Goal: Information Seeking & Learning: Learn about a topic

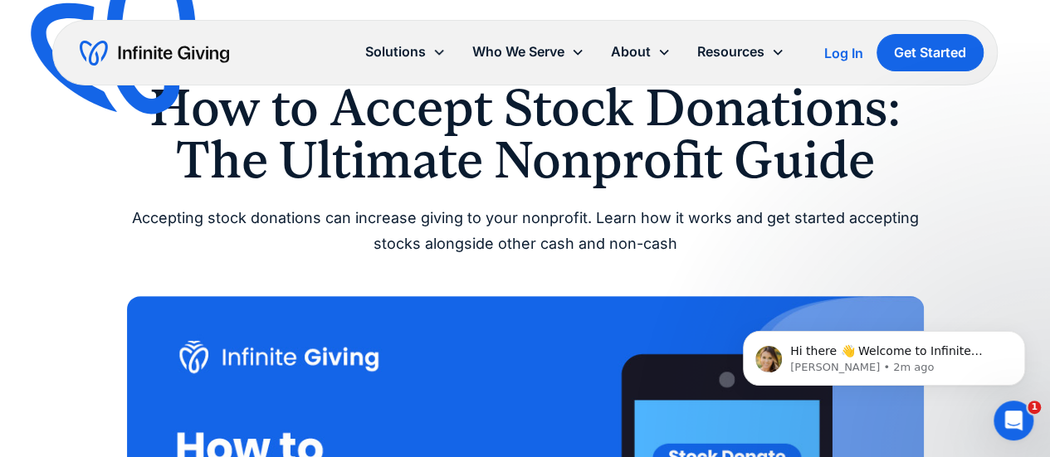
click at [640, 114] on h1 "How to Accept Stock Donations: The Ultimate Nonprofit Guide" at bounding box center [525, 134] width 797 height 104
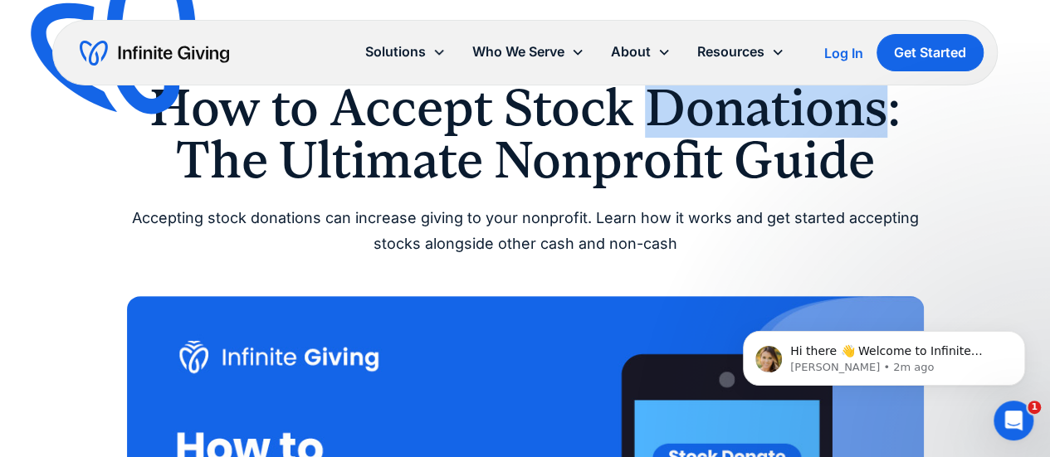
click at [640, 114] on h1 "How to Accept Stock Donations: The Ultimate Nonprofit Guide" at bounding box center [525, 134] width 797 height 104
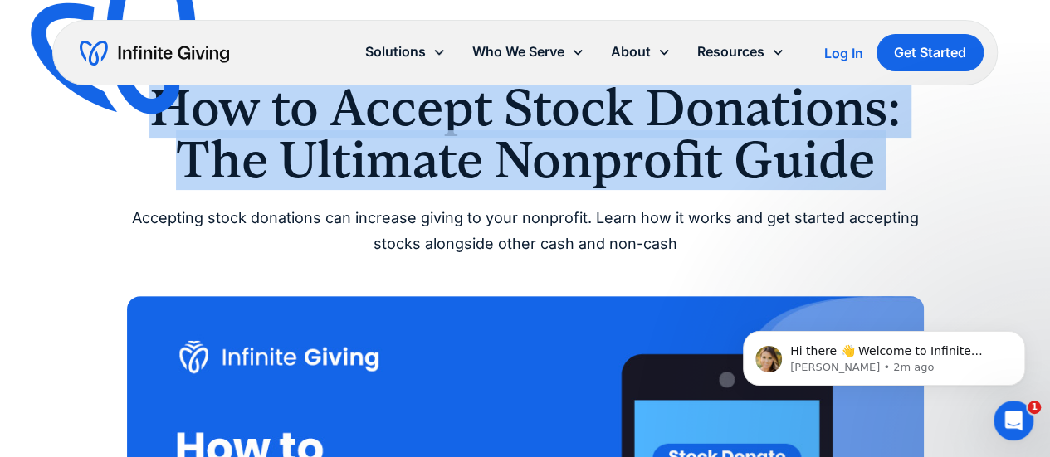
click at [640, 114] on h1 "How to Accept Stock Donations: The Ultimate Nonprofit Guide" at bounding box center [525, 134] width 797 height 104
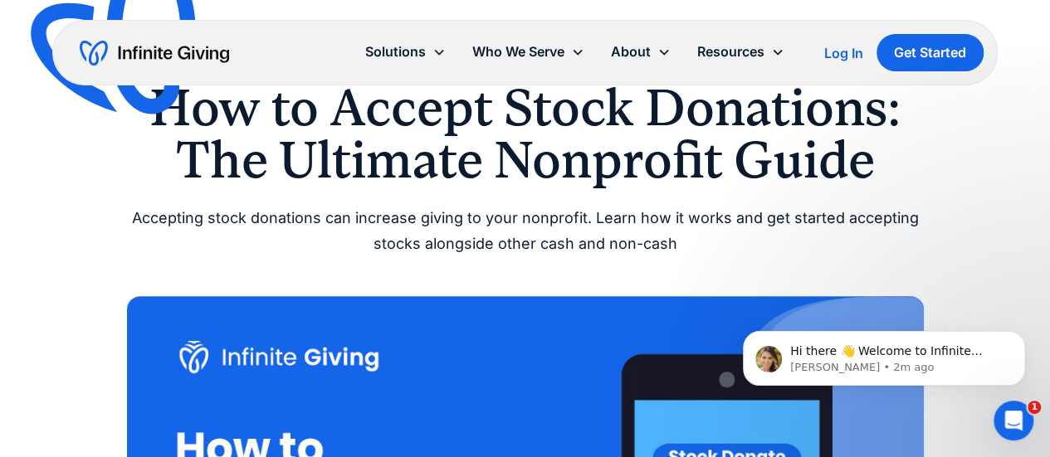
click at [555, 198] on div "Ultimate Guides How to Accept Stock Donations: The Ultimate Nonprofit Guide Acc…" at bounding box center [525, 151] width 797 height 210
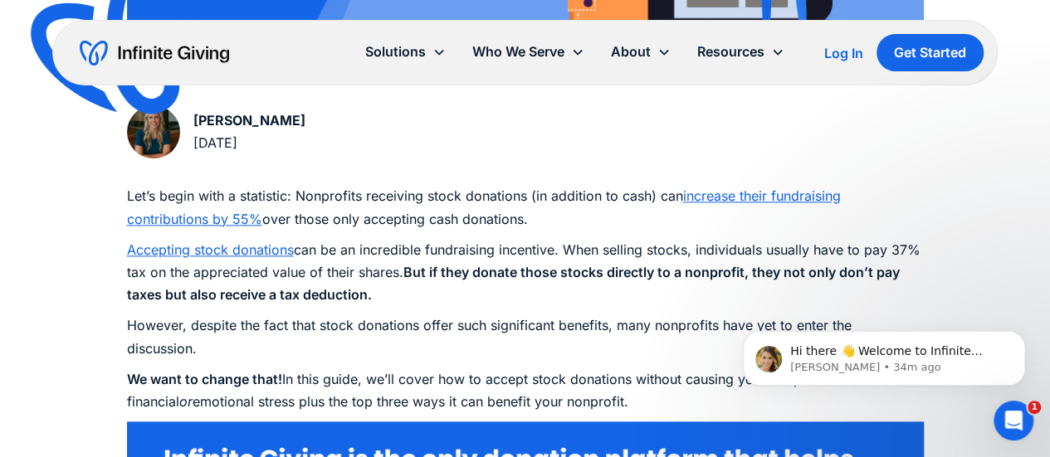
scroll to position [803, 0]
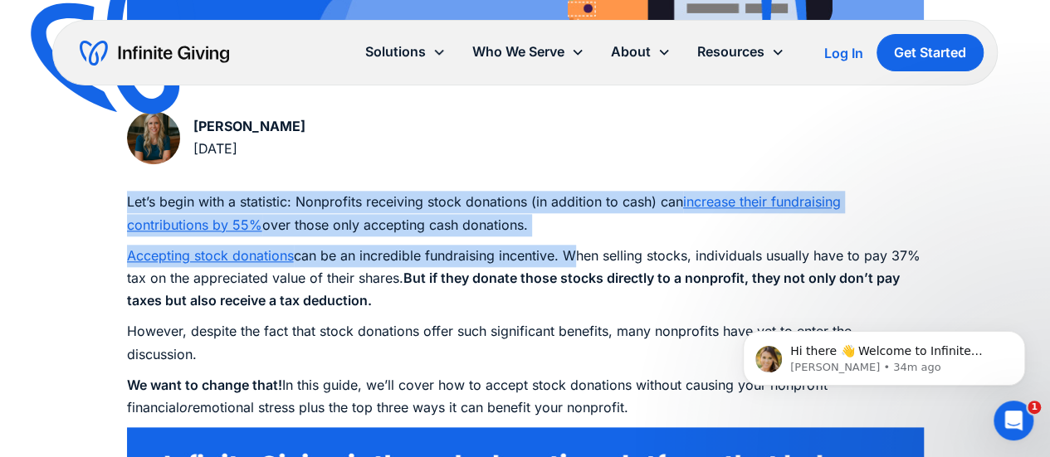
drag, startPoint x: 566, startPoint y: 240, endPoint x: 90, endPoint y: 196, distance: 477.8
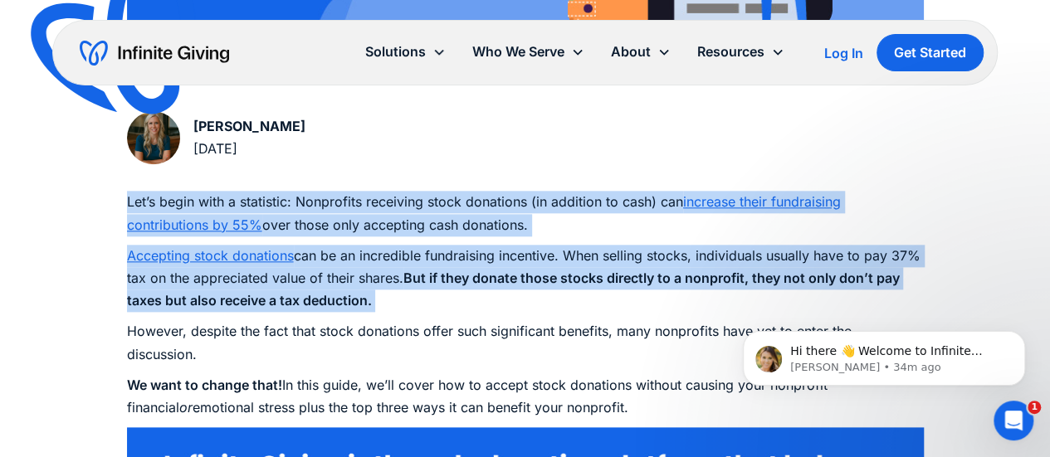
drag, startPoint x: 62, startPoint y: 200, endPoint x: 114, endPoint y: 313, distance: 124.1
drag, startPoint x: 114, startPoint y: 313, endPoint x: 65, endPoint y: 196, distance: 126.9
